Goal: Information Seeking & Learning: Learn about a topic

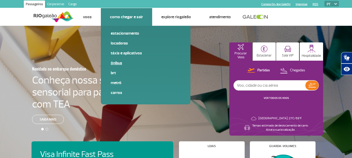
click at [118, 64] on link "Ônibus" at bounding box center [146, 63] width 70 height 6
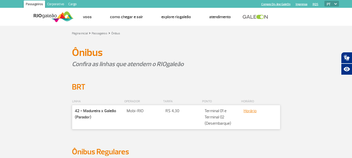
click at [32, 120] on div "LINHA OPERADOR TARIFA PONTO HORÁRIO Companhia 42 - Madureira x Galeão (Parador)…" at bounding box center [175, 119] width 289 height 55
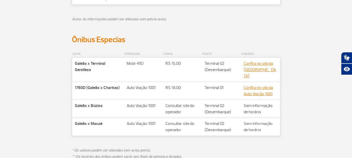
scroll to position [284, 0]
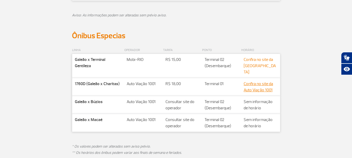
click at [258, 62] on link "Confira no site da [GEOGRAPHIC_DATA]" at bounding box center [259, 66] width 32 height 18
click at [23, 148] on section "LINHA OPERADOR TARIFA PONTO HORÁRIO Companhia Galeão x Terminal Gentileza Rota …" at bounding box center [176, 105] width 352 height 128
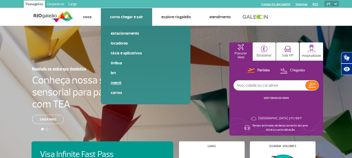
click at [113, 82] on link "Metrô" at bounding box center [146, 83] width 70 height 6
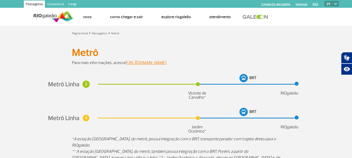
click at [8, 101] on section at bounding box center [176, 104] width 352 height 64
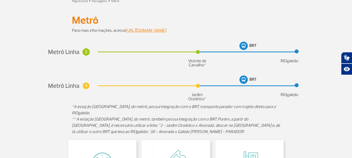
scroll to position [31, 0]
